Goal: Information Seeking & Learning: Learn about a topic

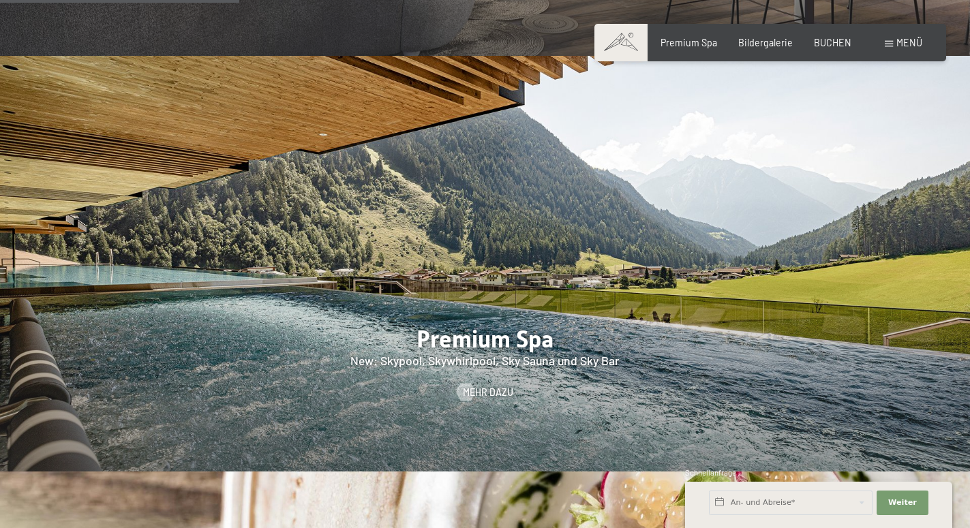
scroll to position [1529, 0]
click at [480, 386] on span "Mehr dazu" at bounding box center [488, 393] width 50 height 14
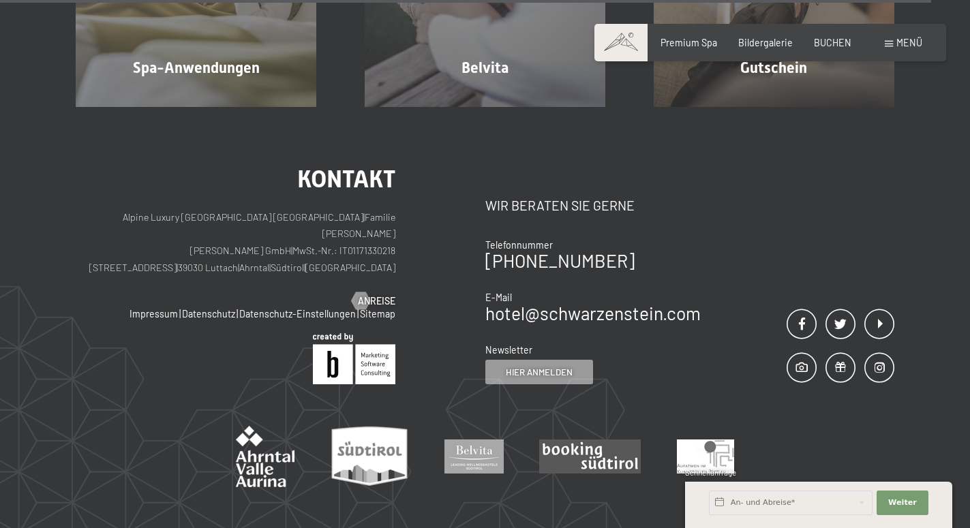
scroll to position [6969, 0]
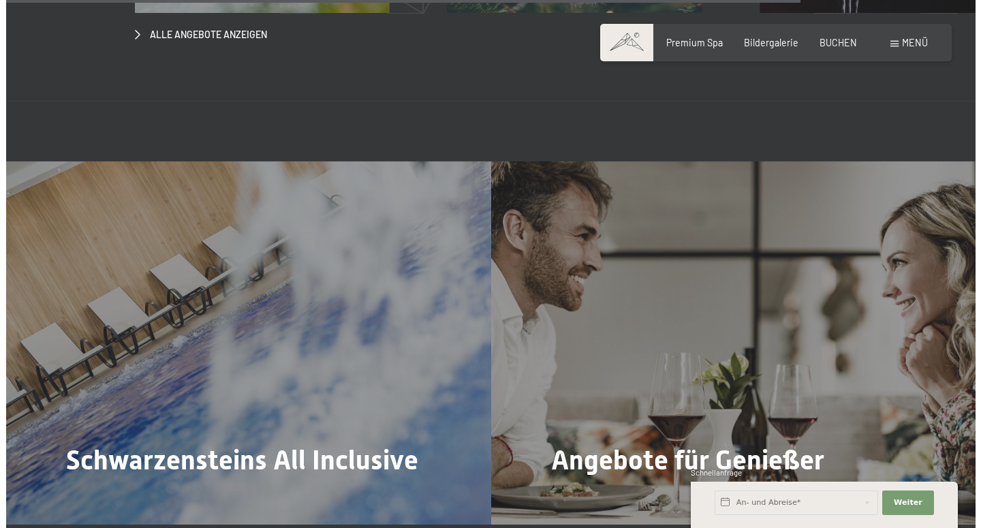
scroll to position [4621, 0]
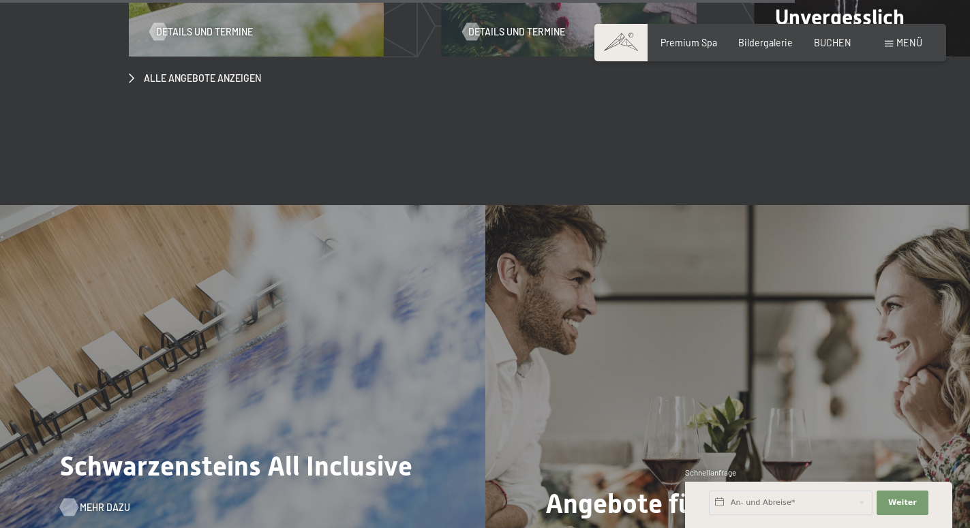
click at [93, 501] on span "Mehr dazu" at bounding box center [105, 508] width 50 height 14
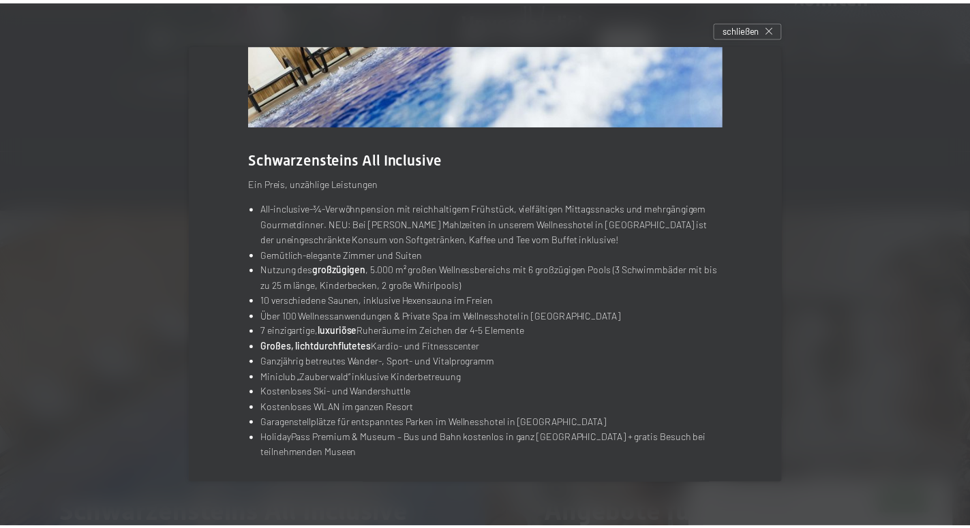
scroll to position [159, 0]
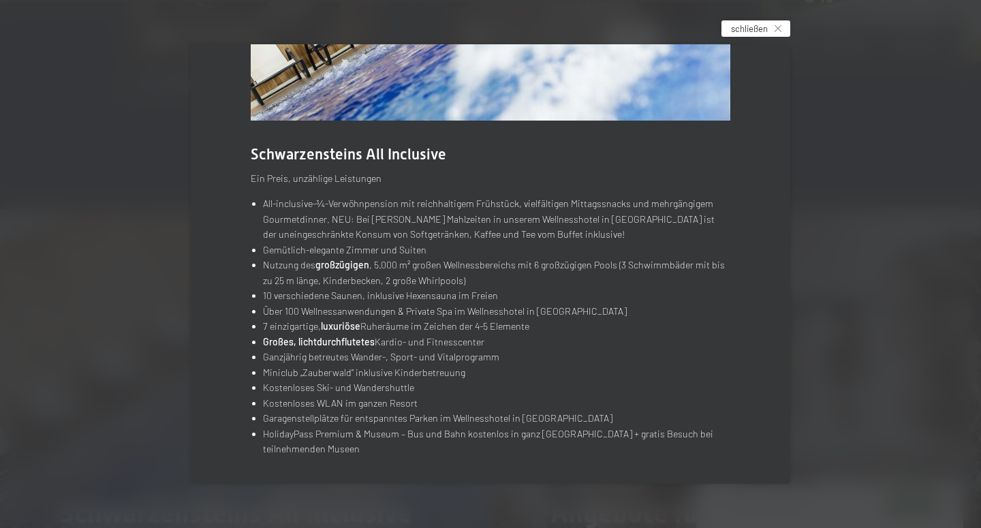
click at [780, 26] on icon at bounding box center [778, 28] width 7 height 7
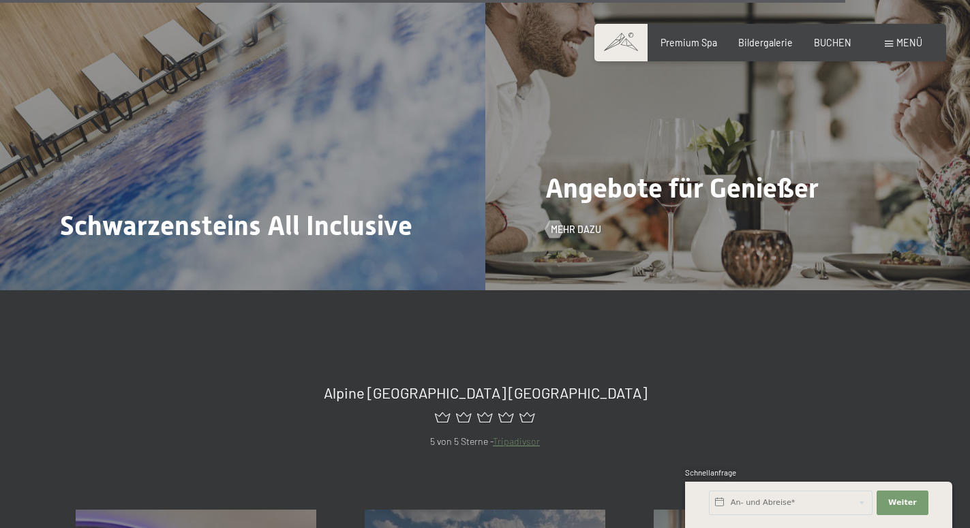
scroll to position [5246, 0]
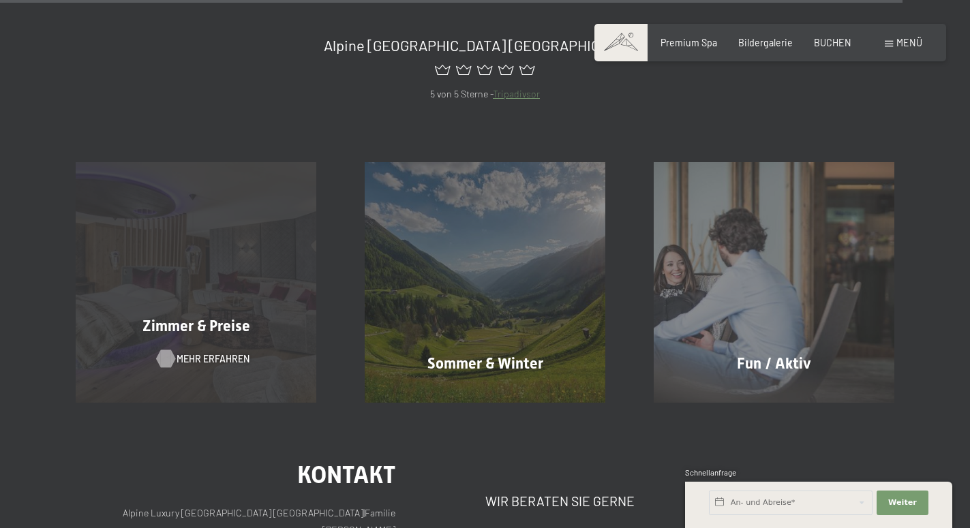
click at [200, 352] on span "Mehr erfahren" at bounding box center [212, 359] width 73 height 14
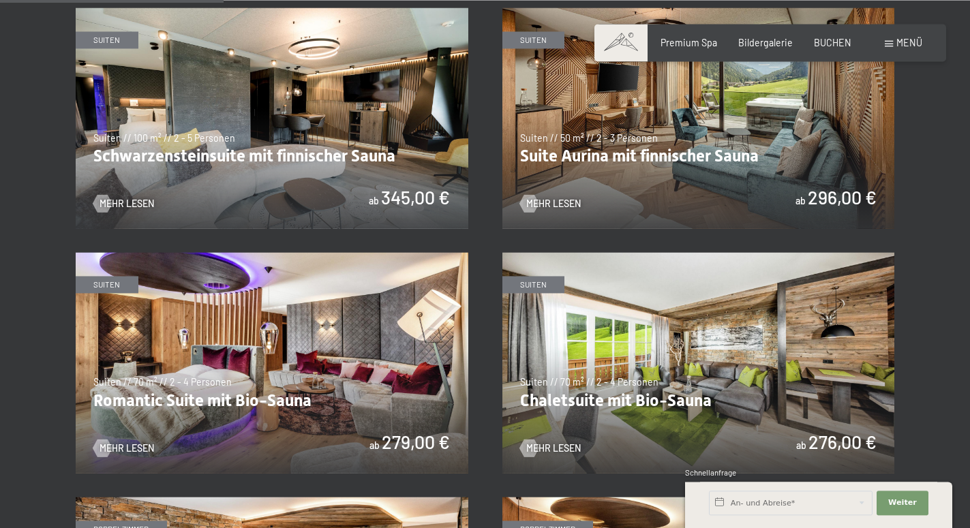
scroll to position [765, 0]
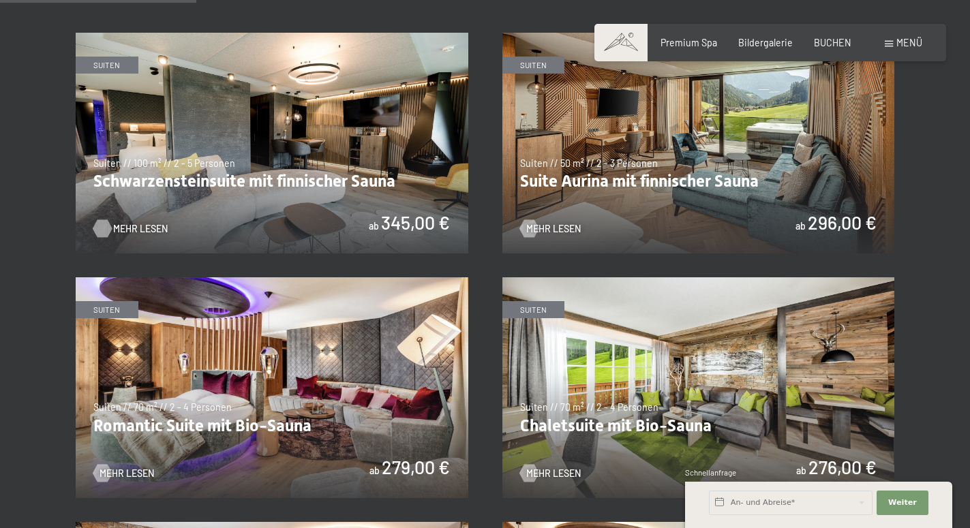
click at [128, 226] on span "Mehr Lesen" at bounding box center [140, 229] width 55 height 14
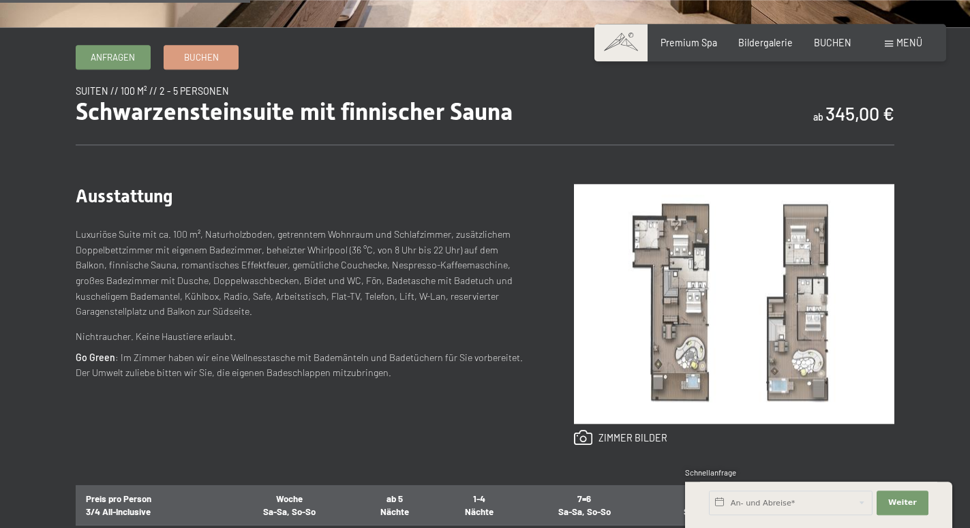
scroll to position [417, 0]
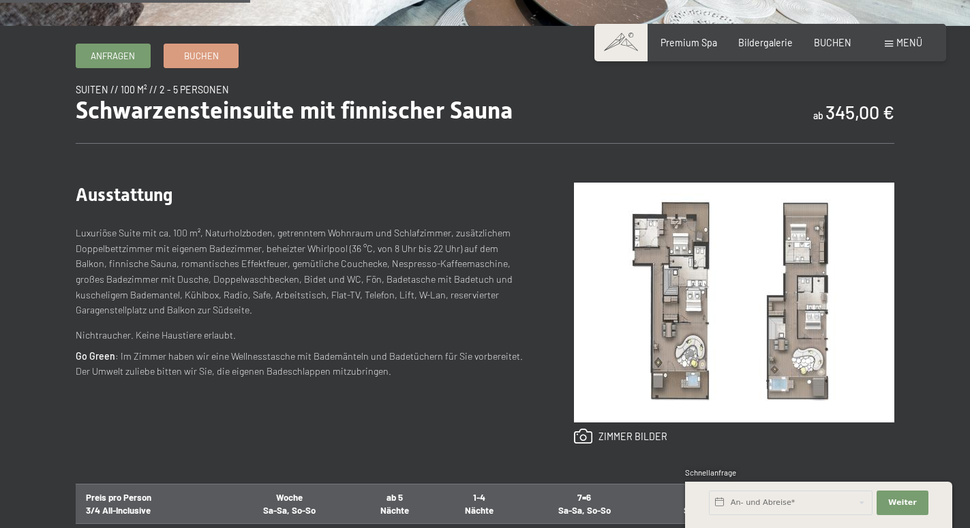
click at [691, 311] on img at bounding box center [734, 303] width 320 height 240
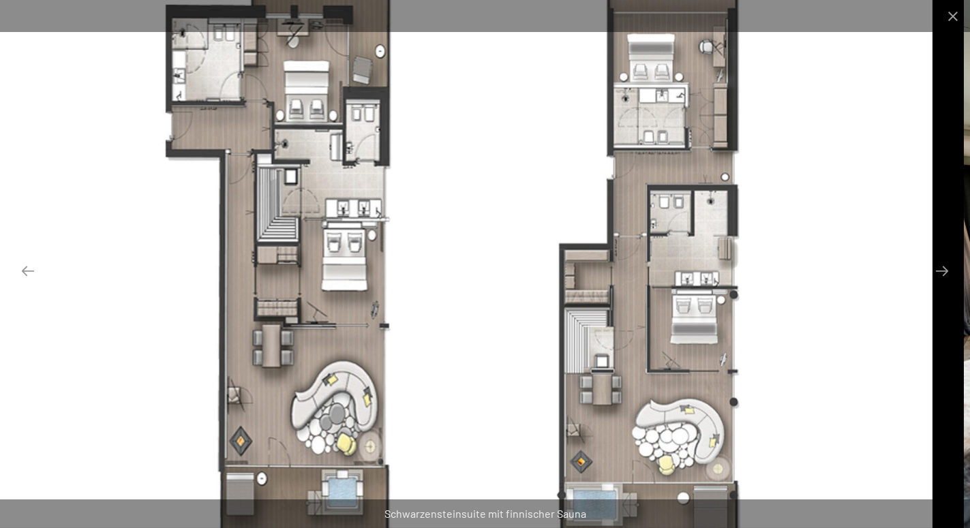
drag, startPoint x: 539, startPoint y: 354, endPoint x: 520, endPoint y: 309, distance: 48.9
click at [520, 309] on img at bounding box center [463, 264] width 939 height 528
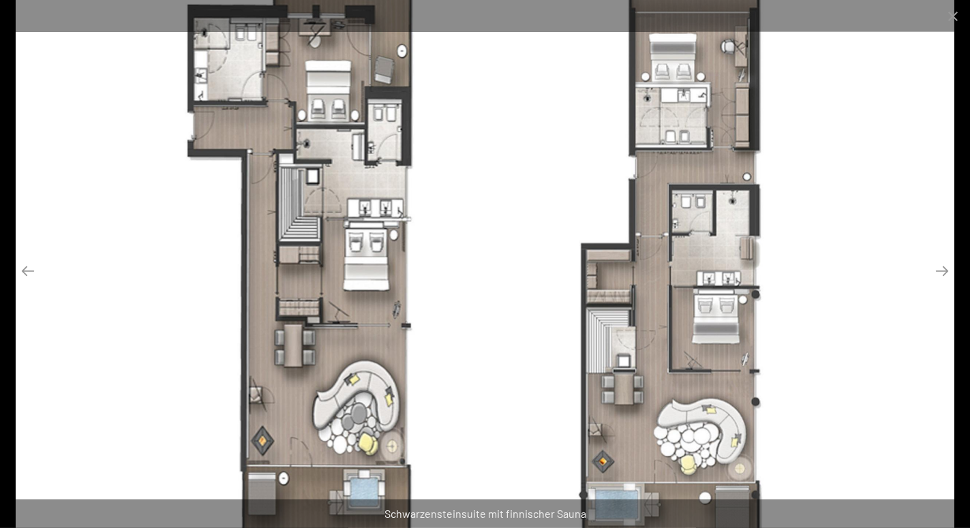
scroll to position [765, 0]
click at [949, 16] on button "Close gallery" at bounding box center [953, 16] width 34 height 32
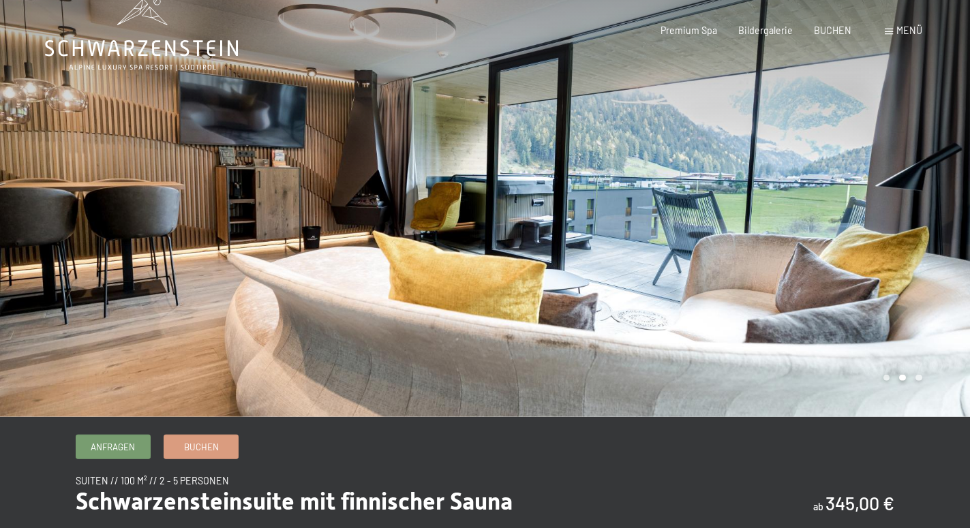
scroll to position [0, 0]
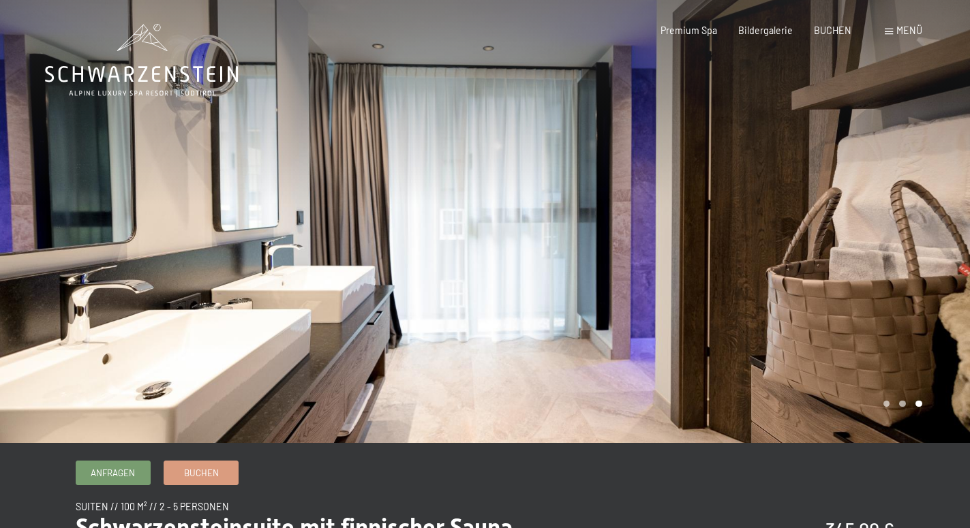
click at [809, 258] on div at bounding box center [727, 221] width 485 height 443
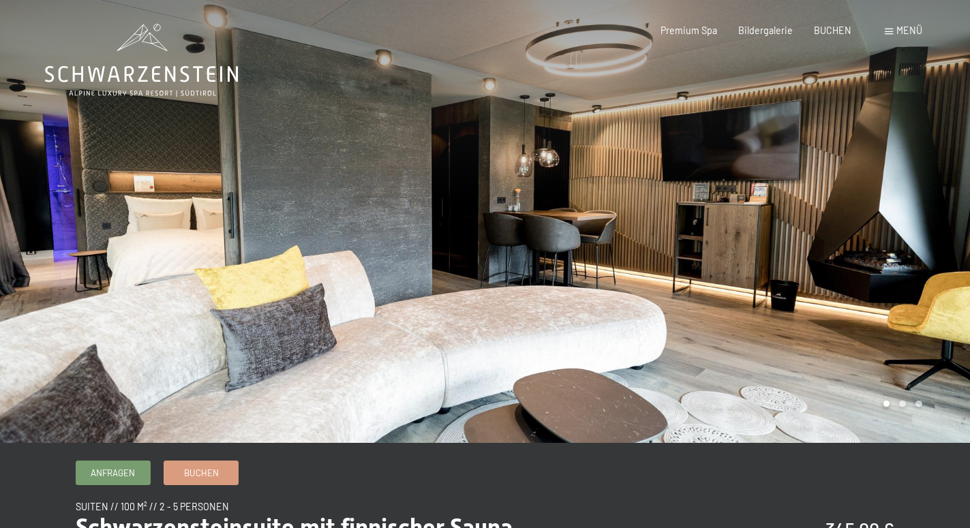
click at [809, 258] on div at bounding box center [727, 221] width 485 height 443
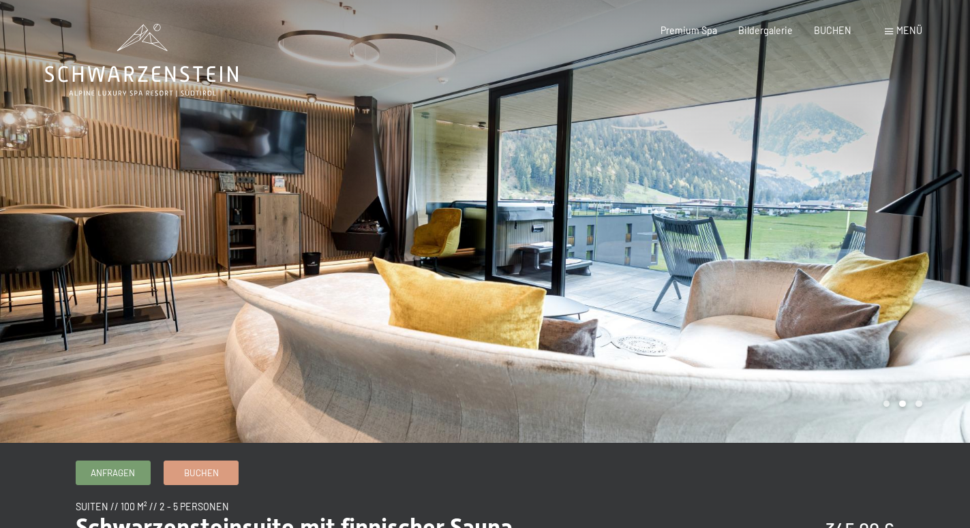
click at [809, 258] on div at bounding box center [727, 221] width 485 height 443
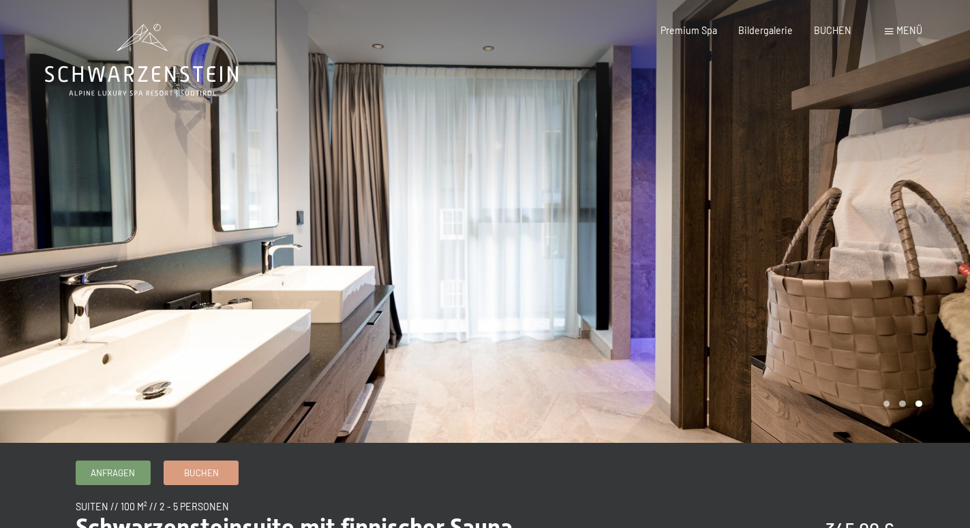
click at [809, 258] on div at bounding box center [727, 221] width 485 height 443
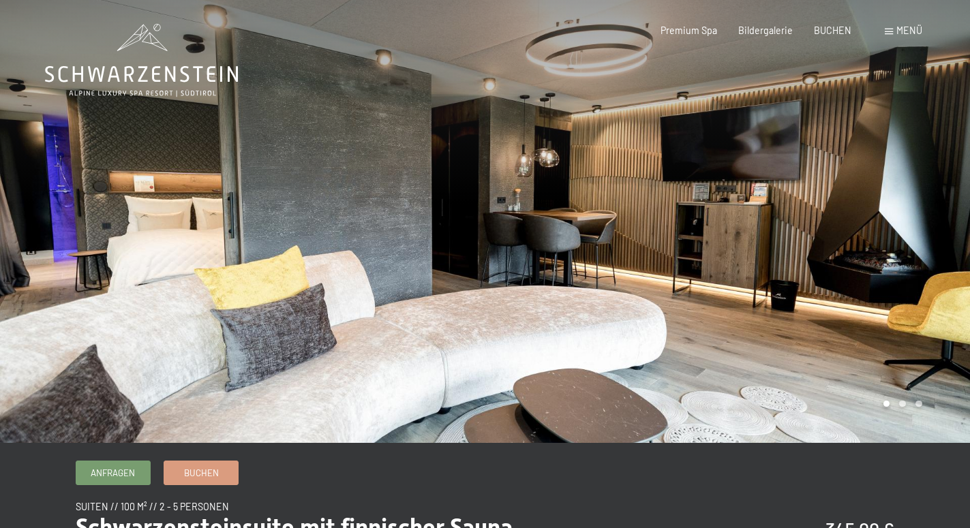
click at [809, 258] on div at bounding box center [727, 221] width 485 height 443
